Goal: Connect with others: Connect with other users

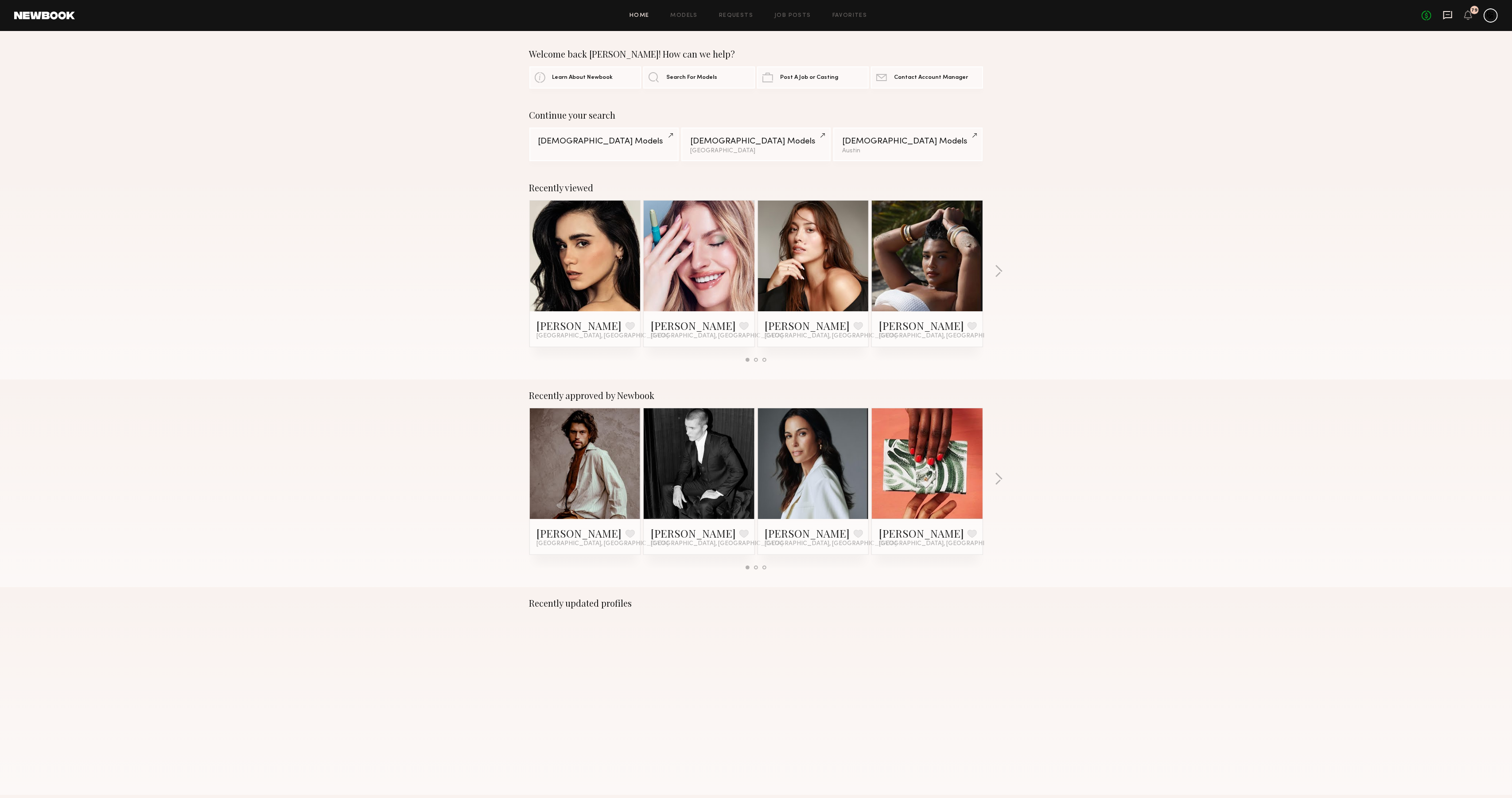
click at [1443, 15] on icon at bounding box center [1447, 15] width 9 height 8
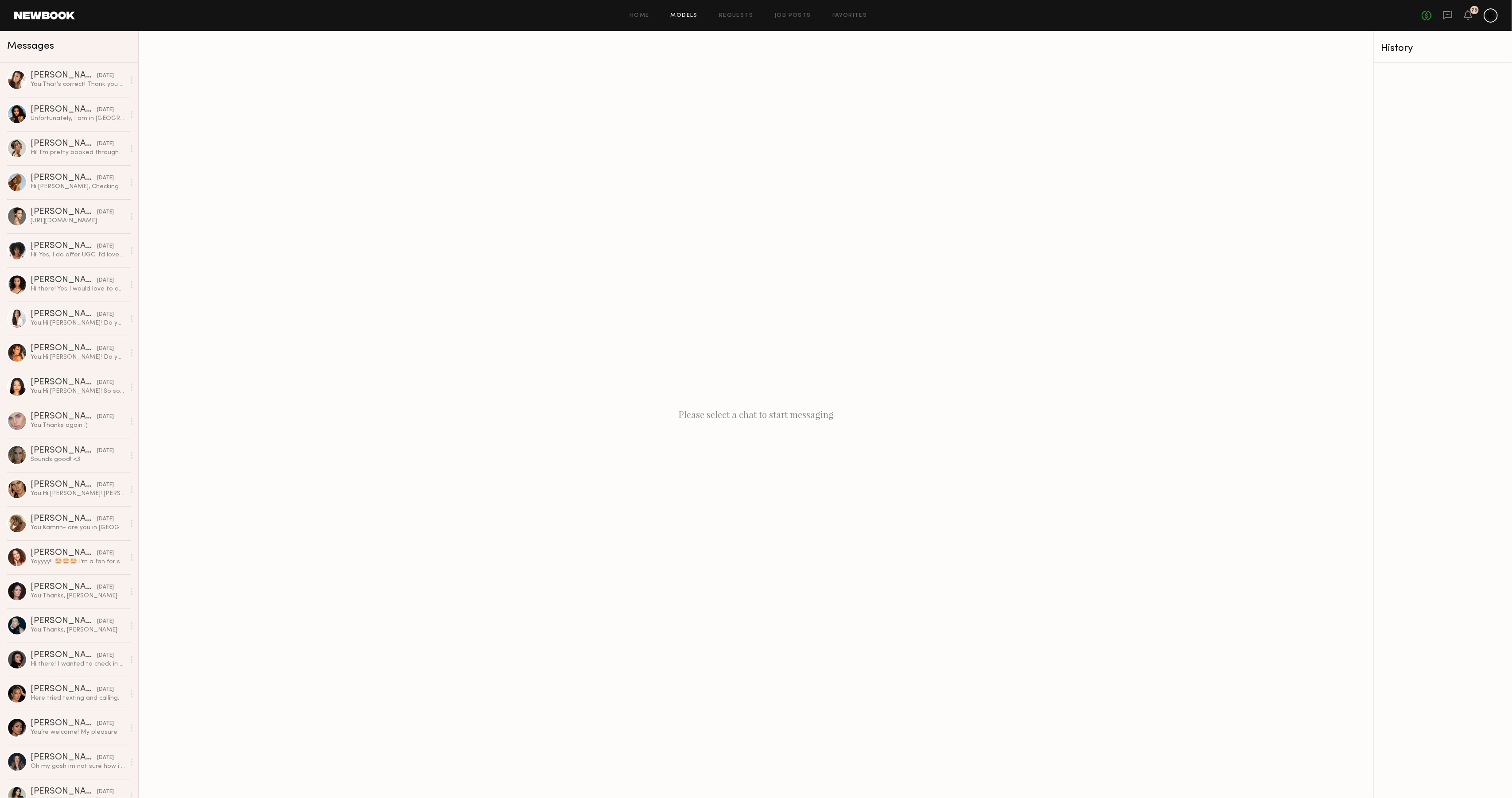
click at [681, 13] on link "Models" at bounding box center [684, 16] width 27 height 6
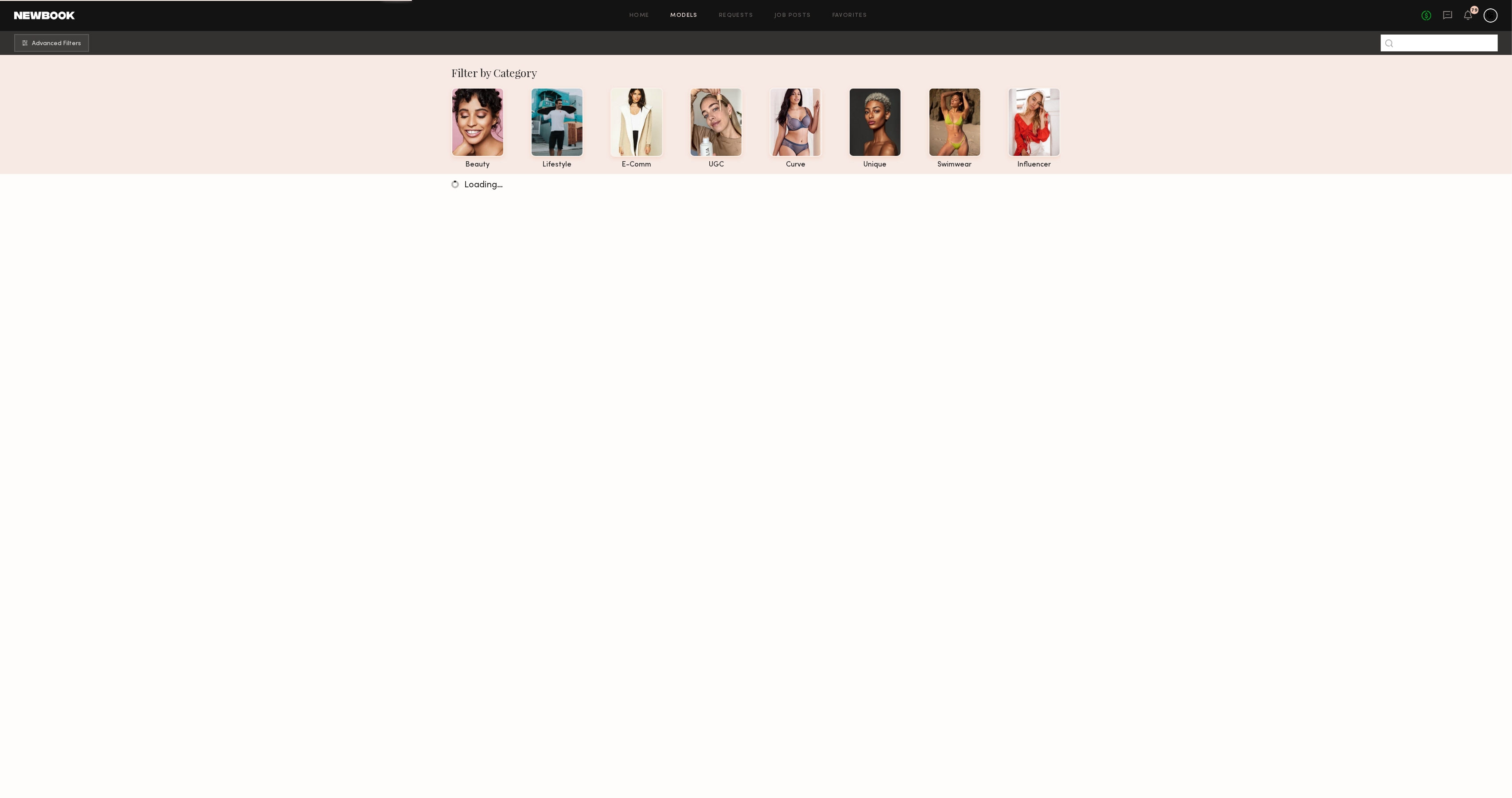
click at [1423, 49] on input at bounding box center [1439, 43] width 117 height 17
type input "*******"
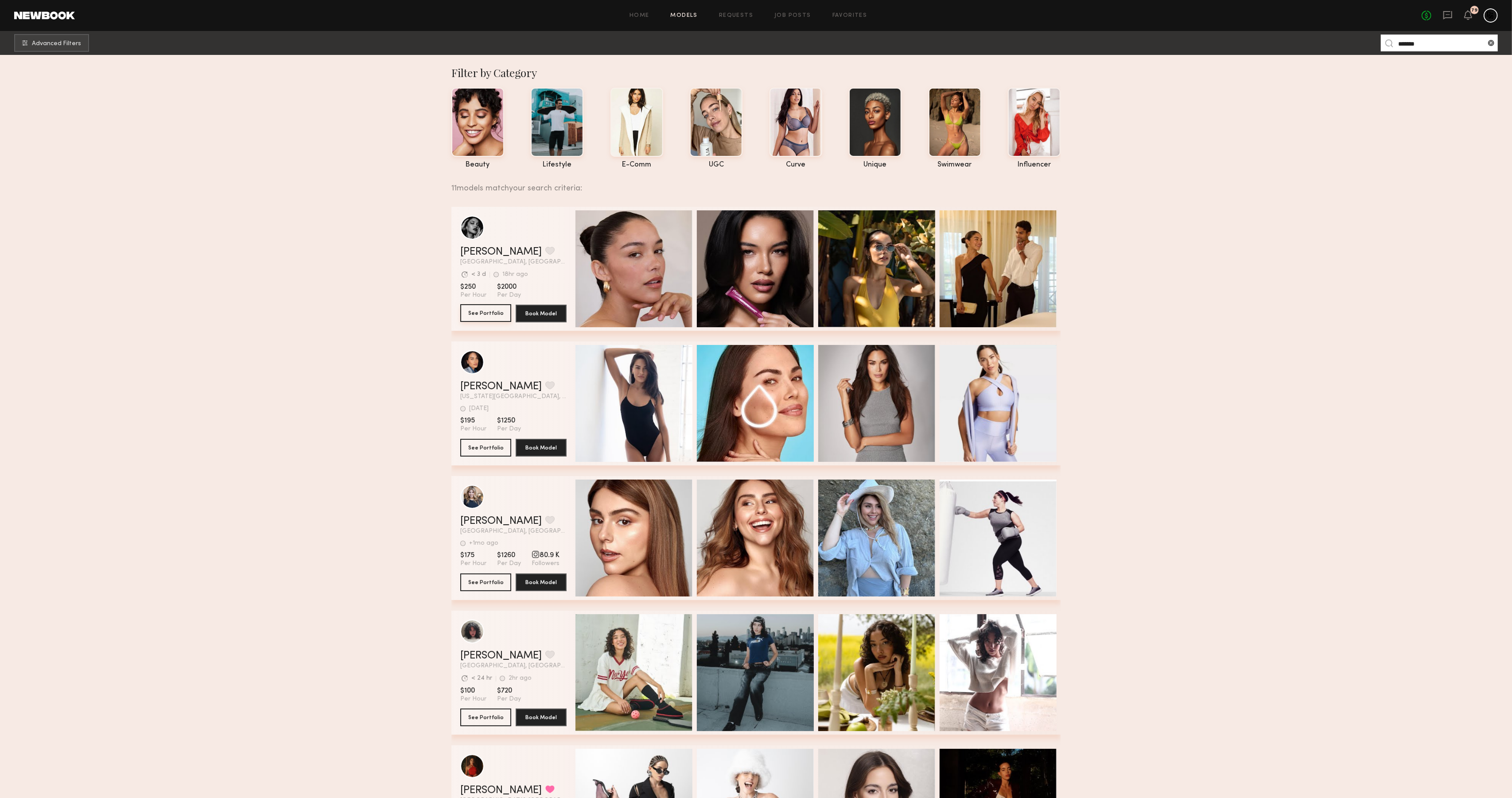
click at [478, 316] on button "See Portfolio" at bounding box center [485, 313] width 51 height 18
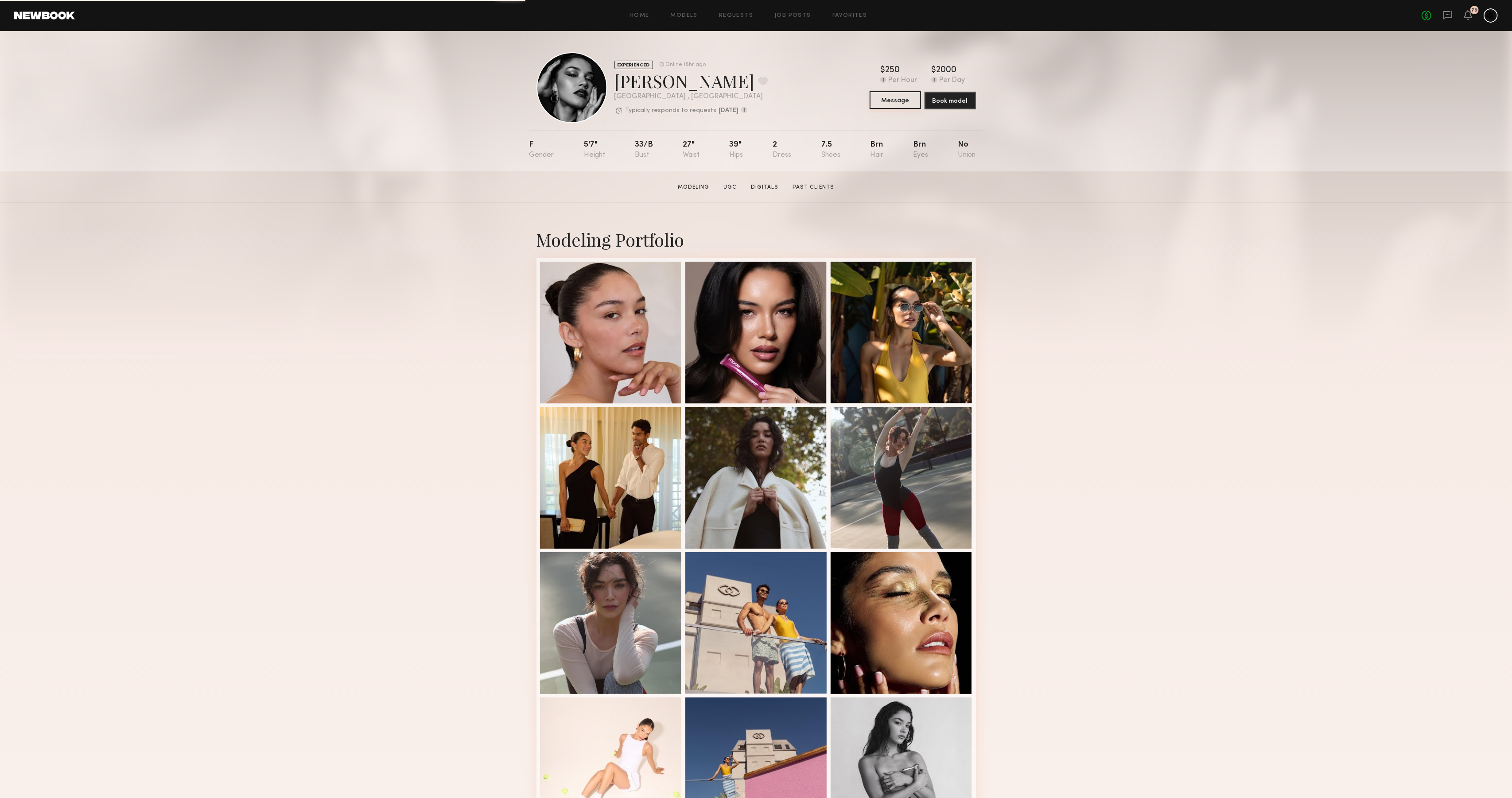
click at [890, 102] on button "Message" at bounding box center [896, 100] width 52 height 18
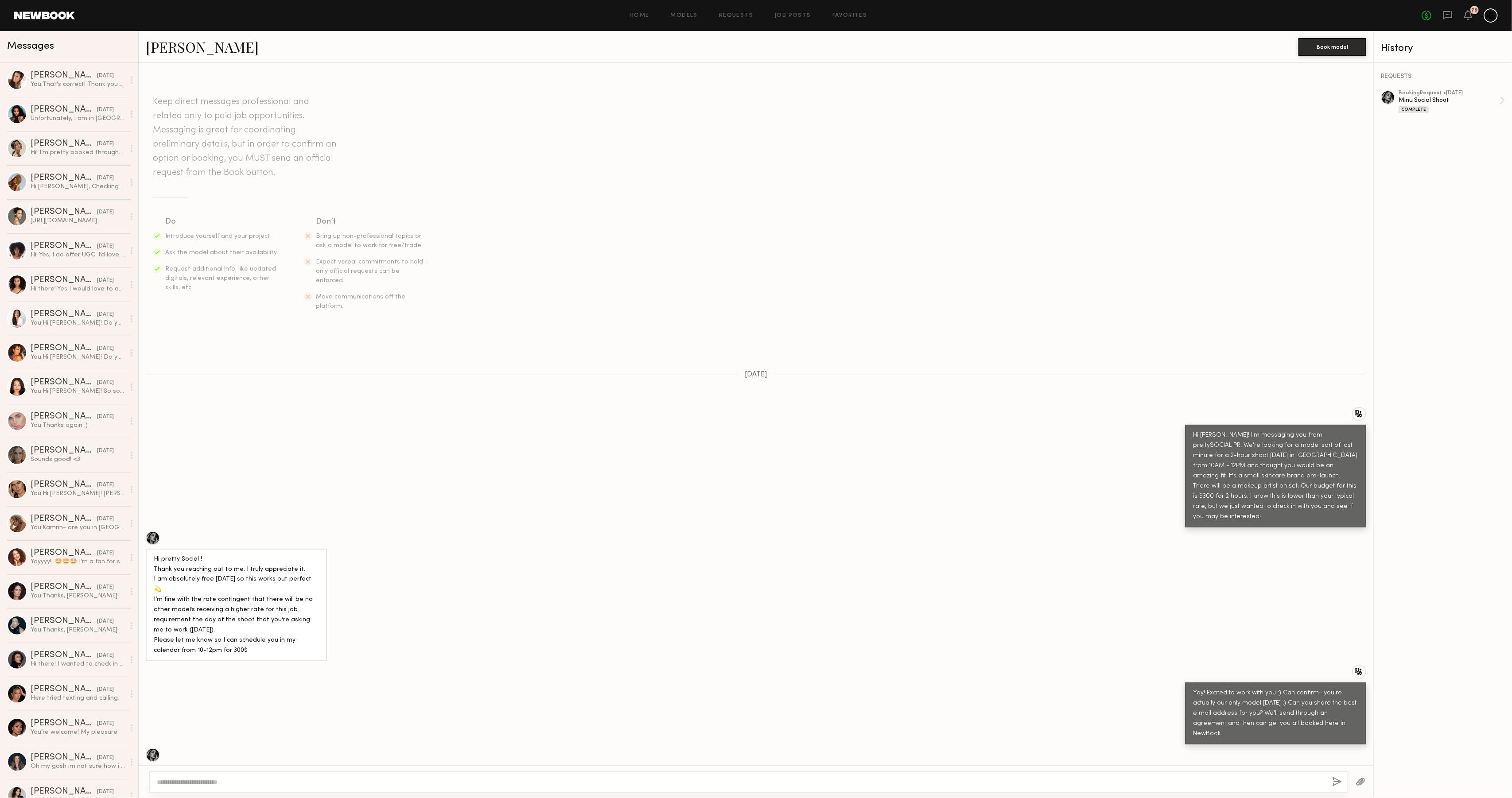
click at [45, 12] on link at bounding box center [44, 16] width 60 height 8
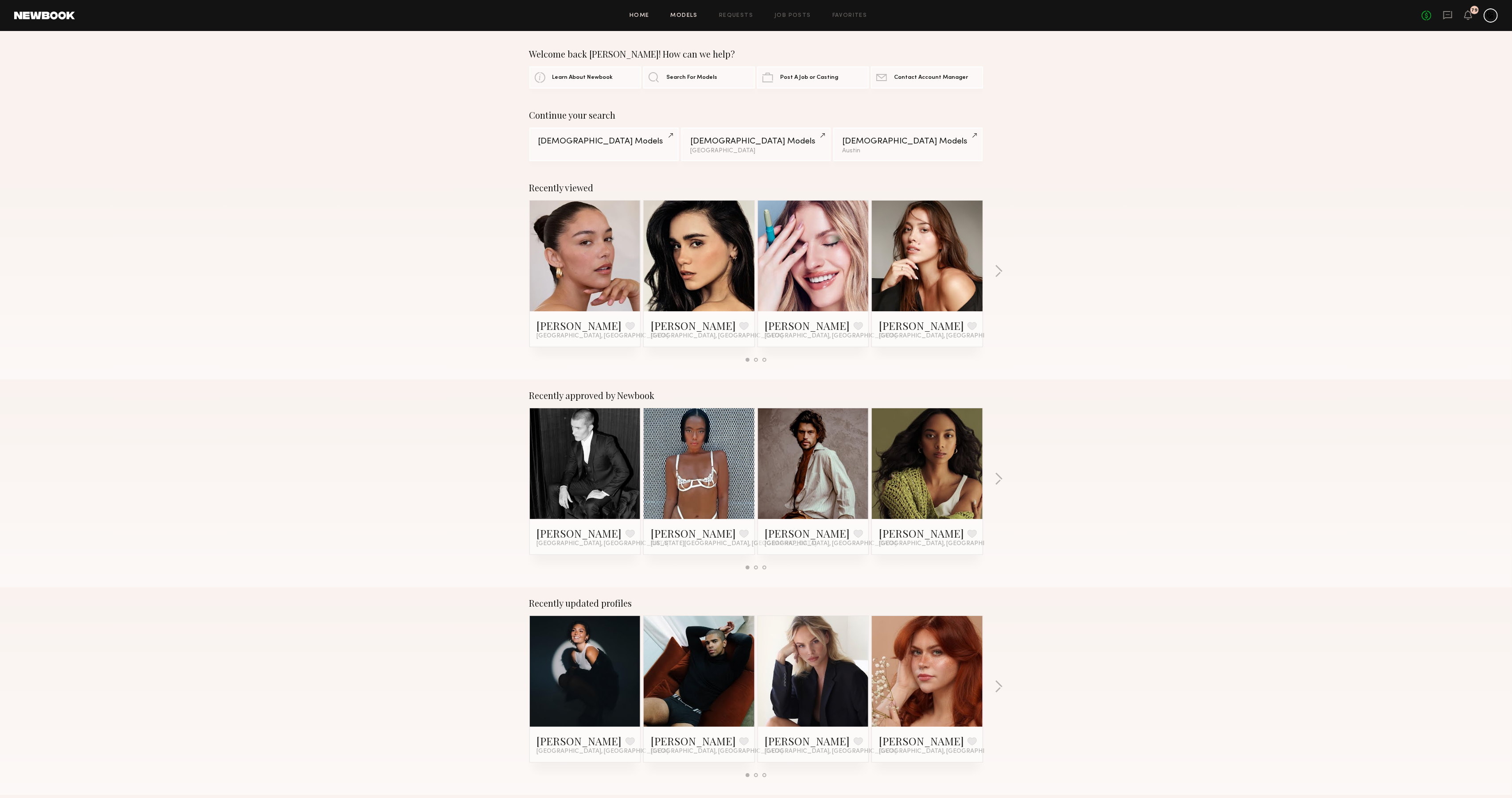
click at [688, 16] on link "Models" at bounding box center [684, 16] width 27 height 6
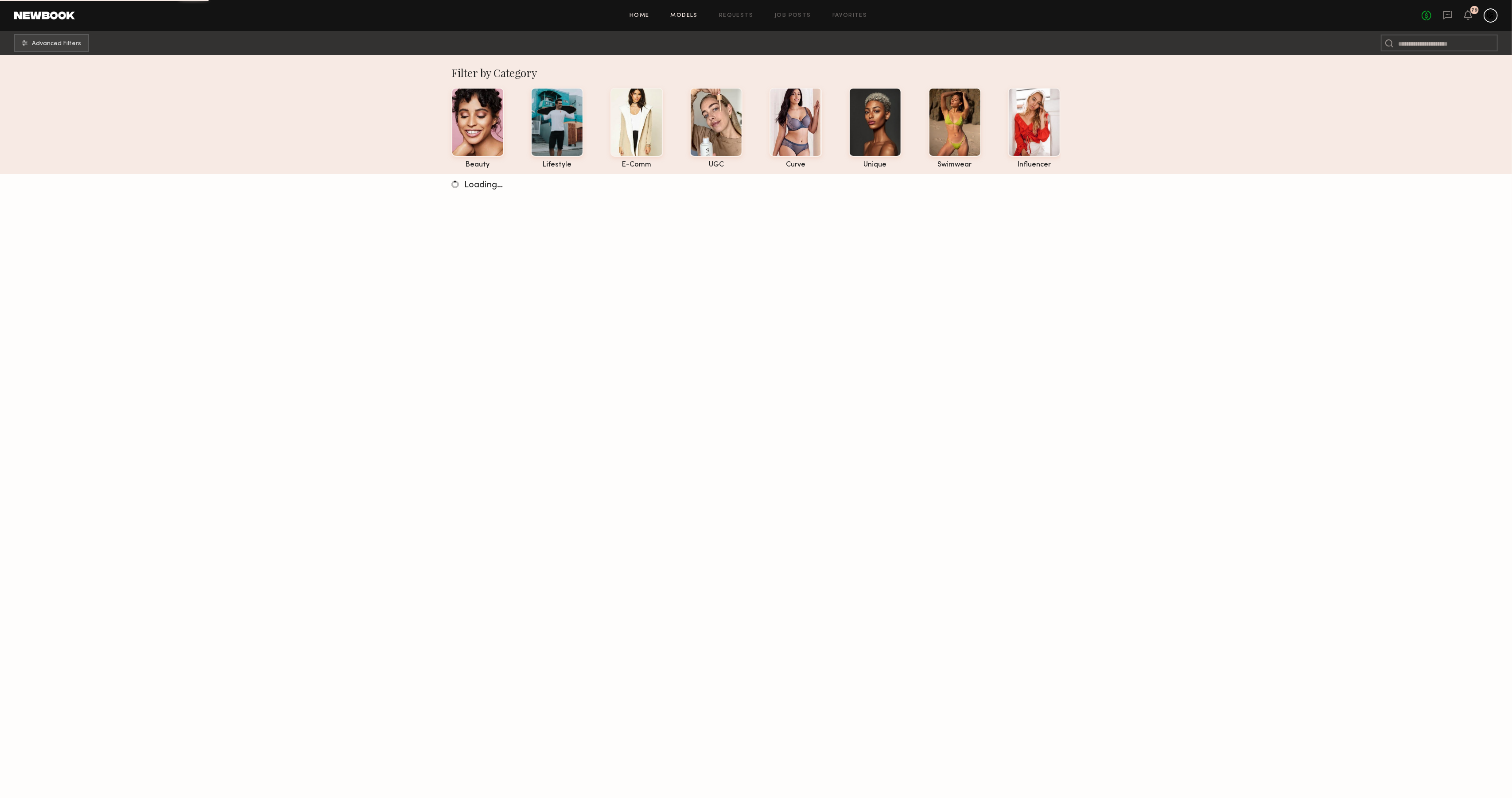
click at [633, 13] on link "Home" at bounding box center [640, 16] width 20 height 6
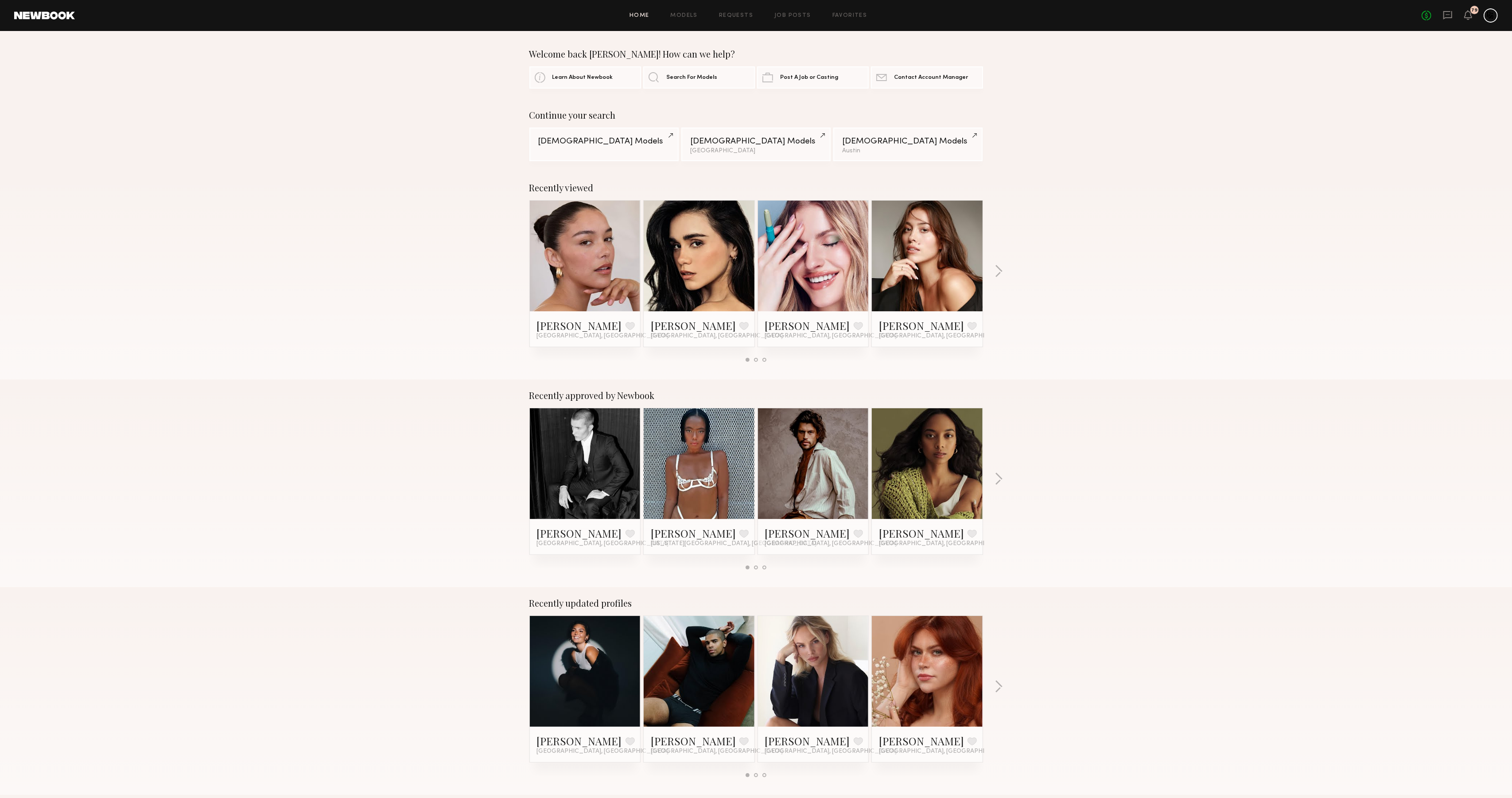
click at [708, 276] on link at bounding box center [699, 256] width 54 height 111
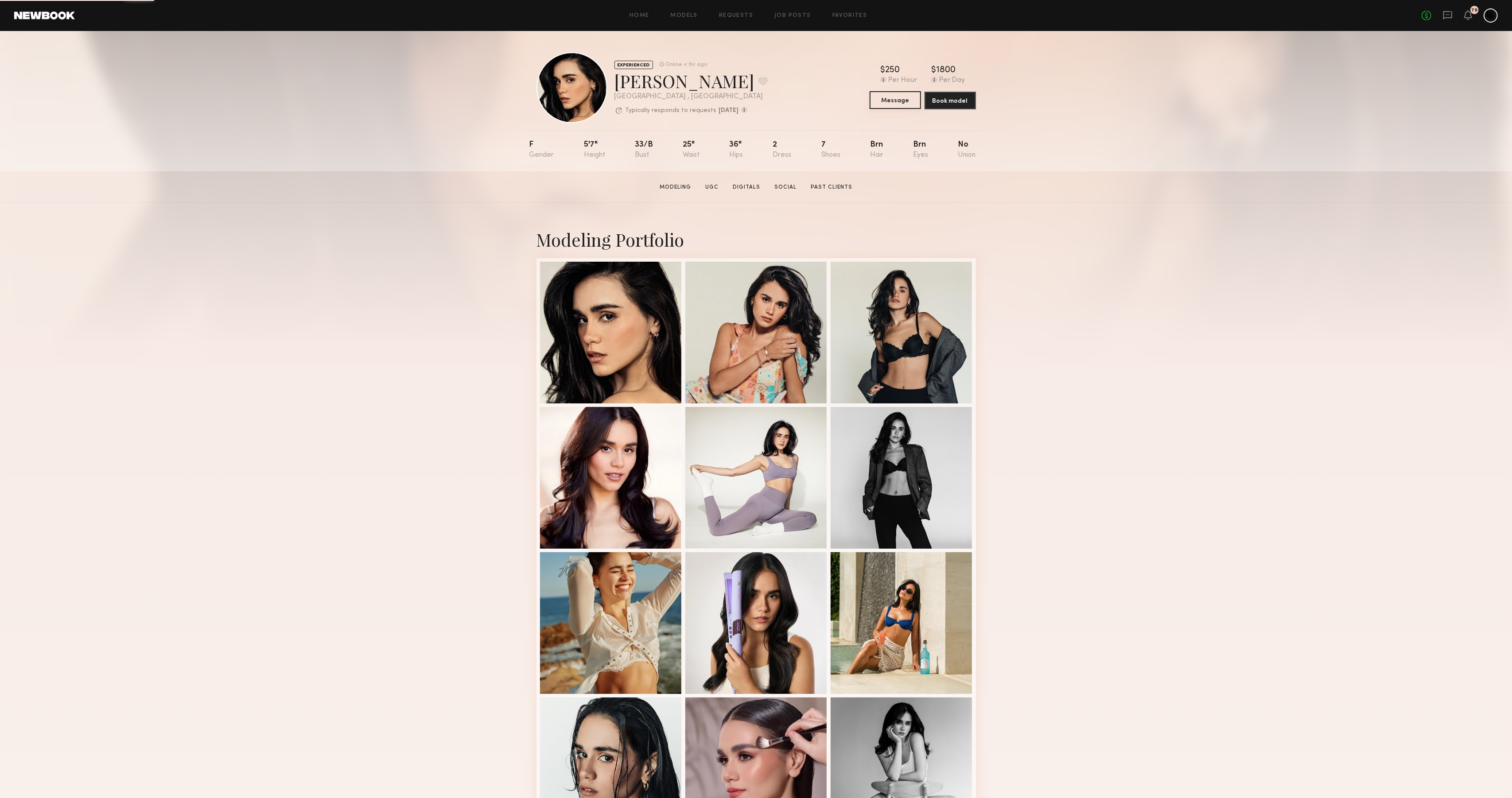
click at [900, 93] on button "Message" at bounding box center [896, 100] width 52 height 18
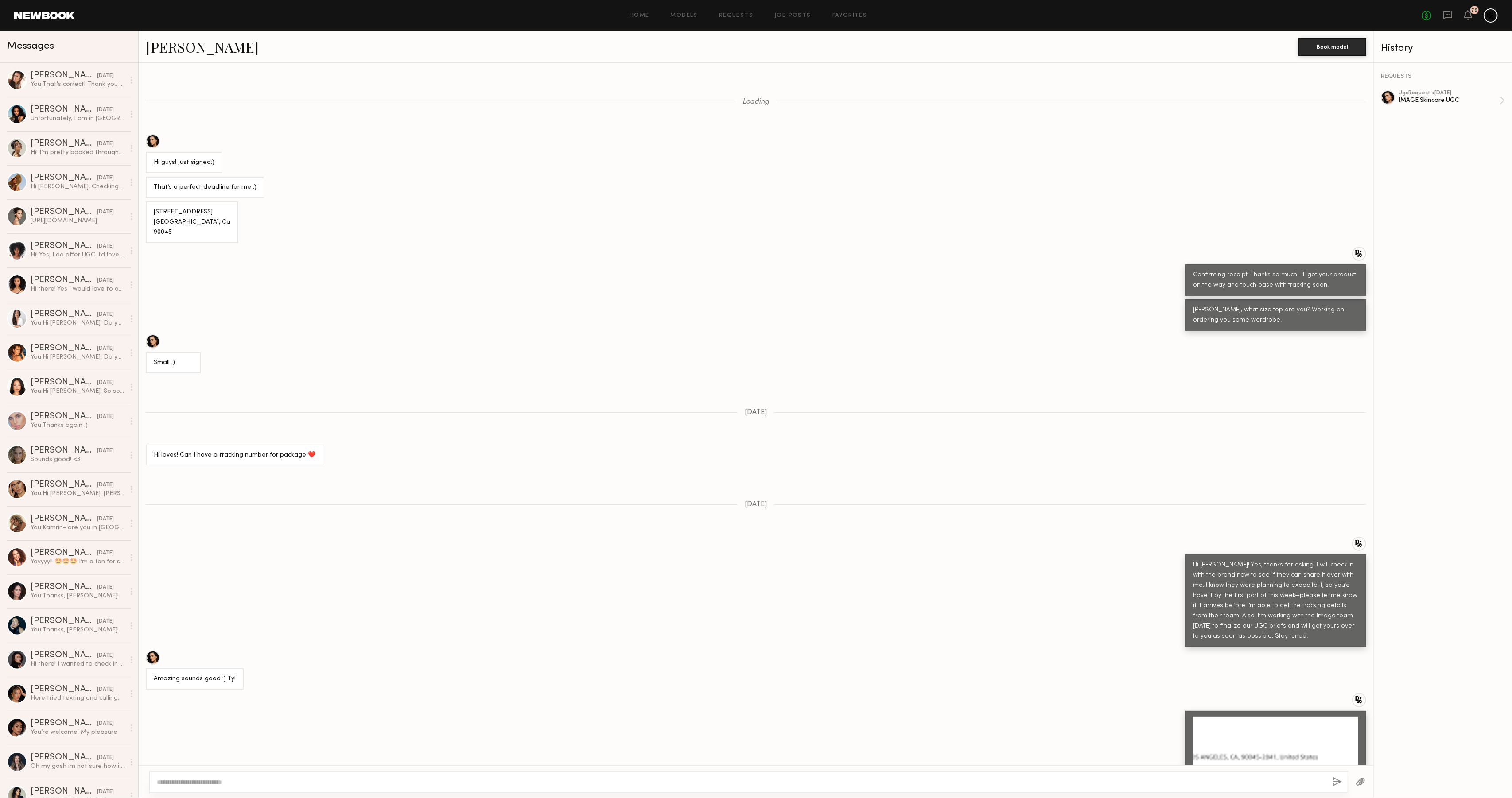
scroll to position [555, 0]
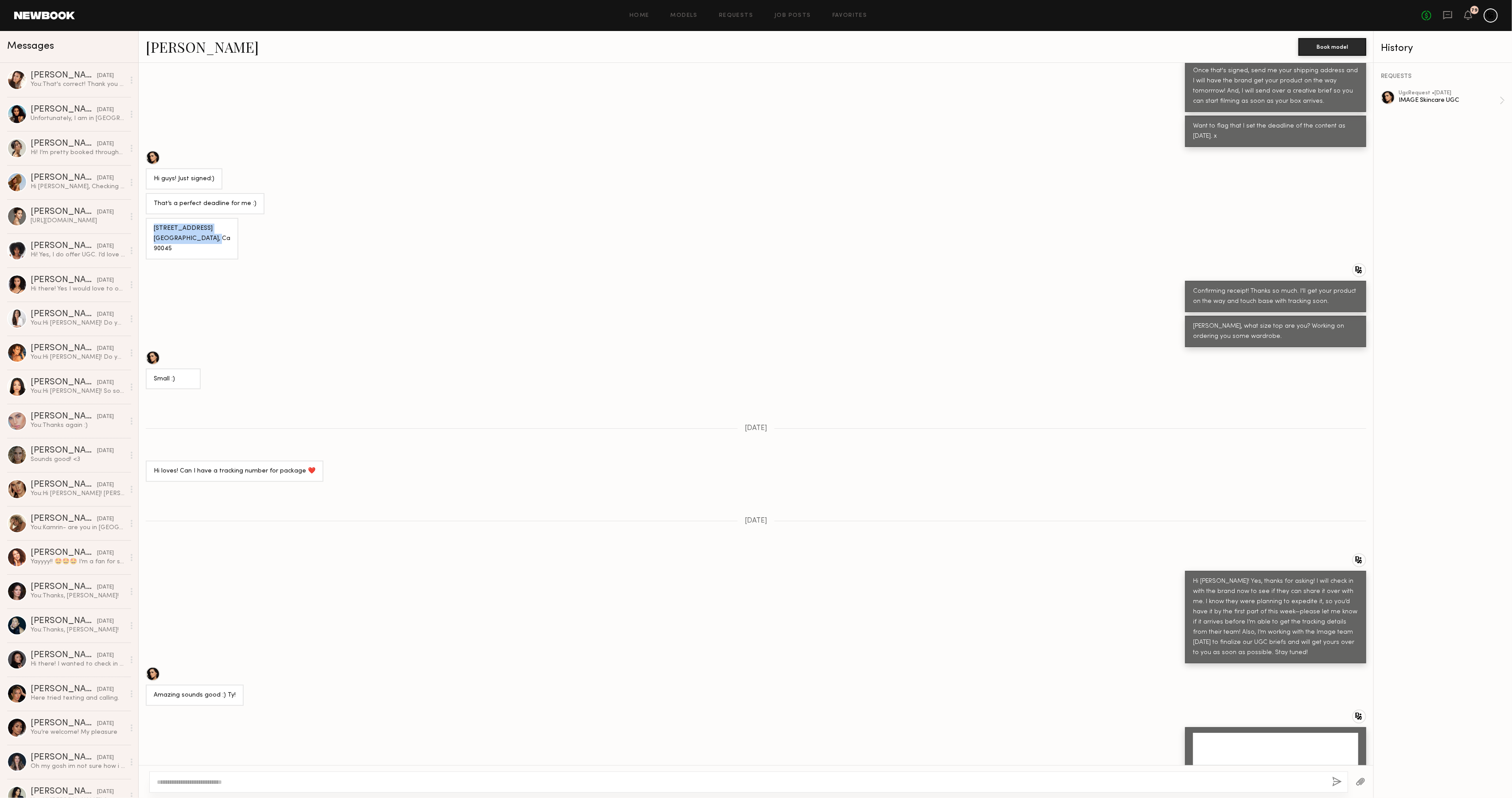
drag, startPoint x: 154, startPoint y: 211, endPoint x: 188, endPoint y: 231, distance: 39.4
click at [188, 231] on div "6507 w 82nd st. Los Angles, Ca 90045" at bounding box center [192, 239] width 77 height 31
copy div "6507 w 82nd st. Los Angles, Ca 90045"
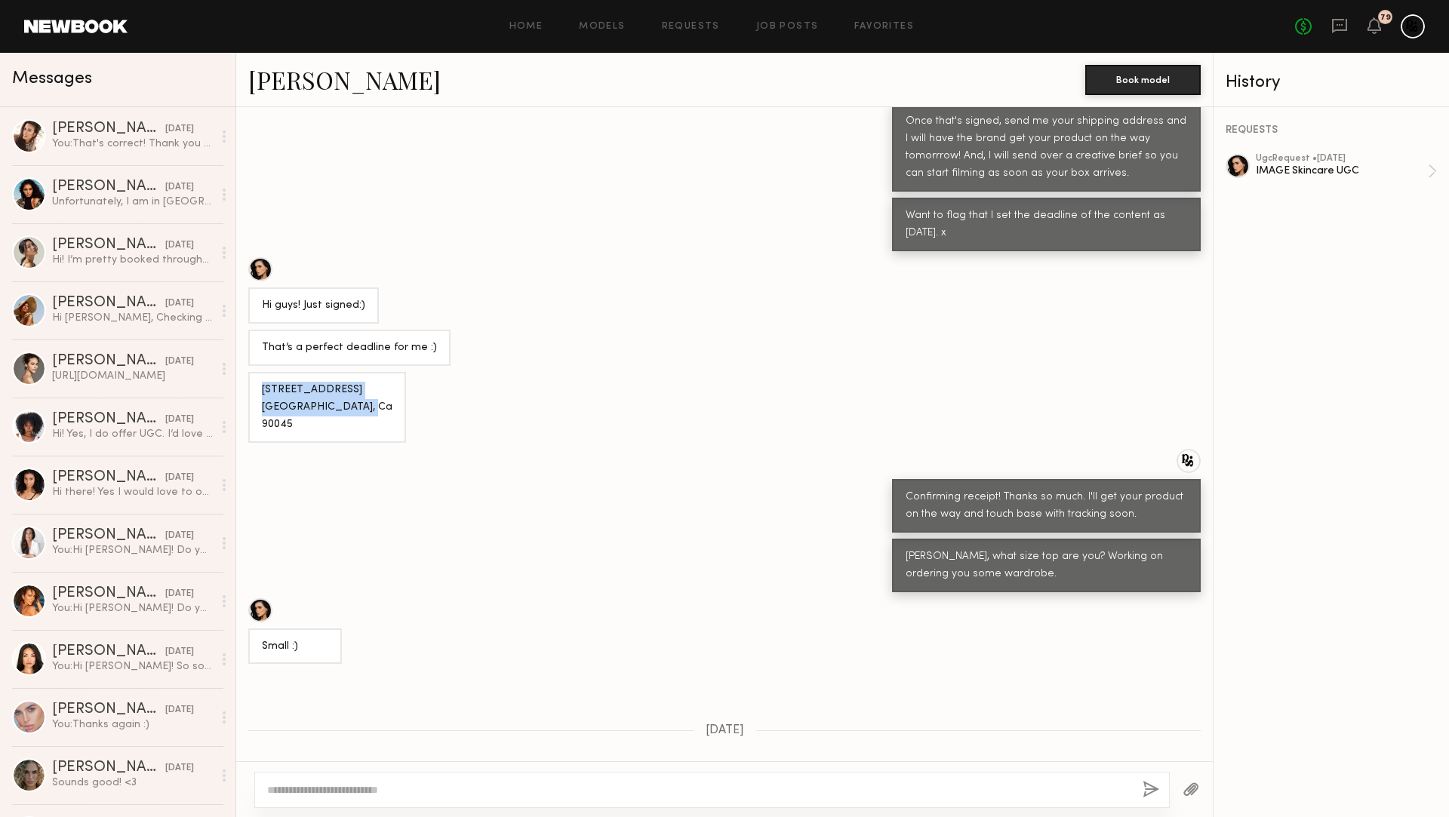
scroll to position [946, 0]
